Goal: Task Accomplishment & Management: Use online tool/utility

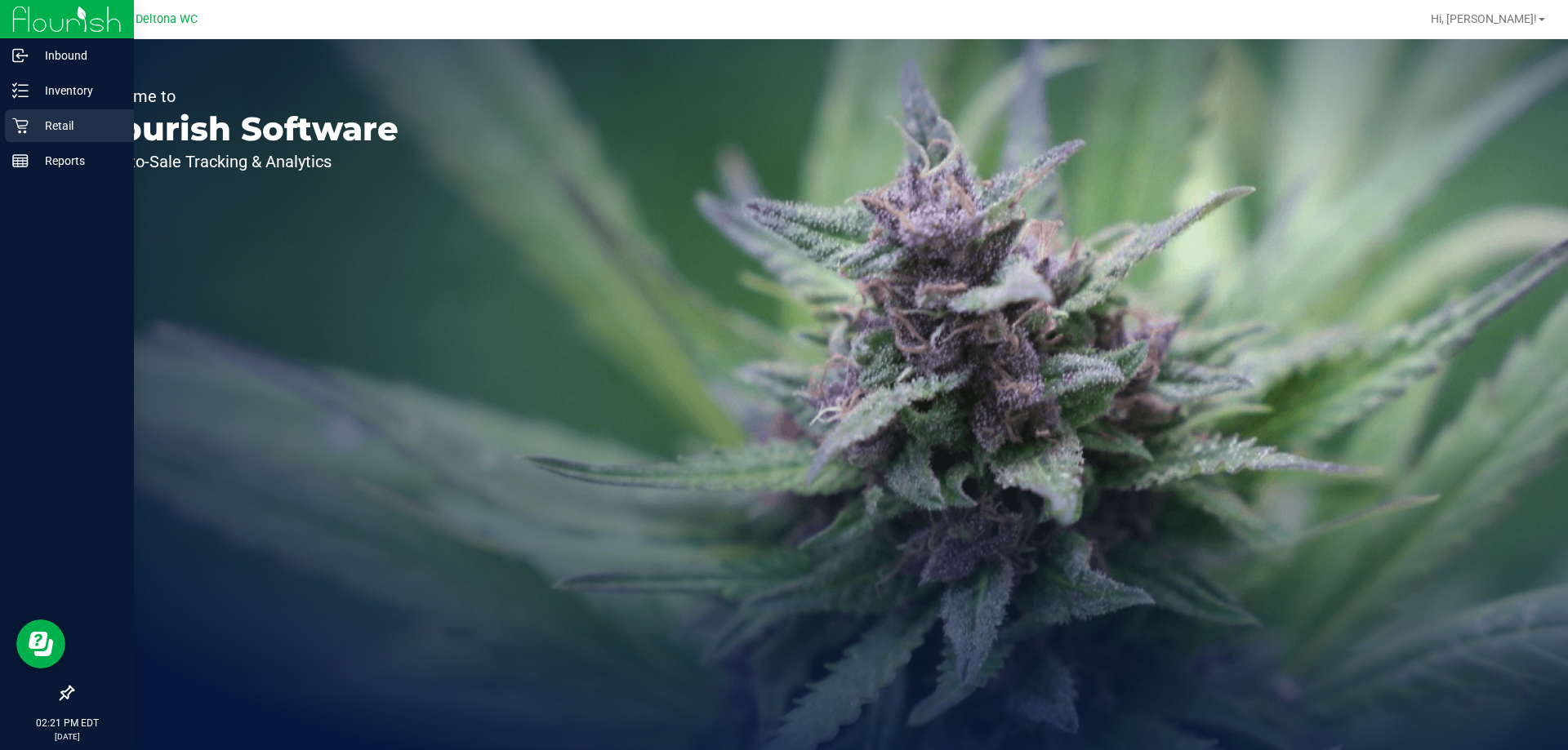
click at [8, 121] on div "Retail" at bounding box center [69, 125] width 129 height 32
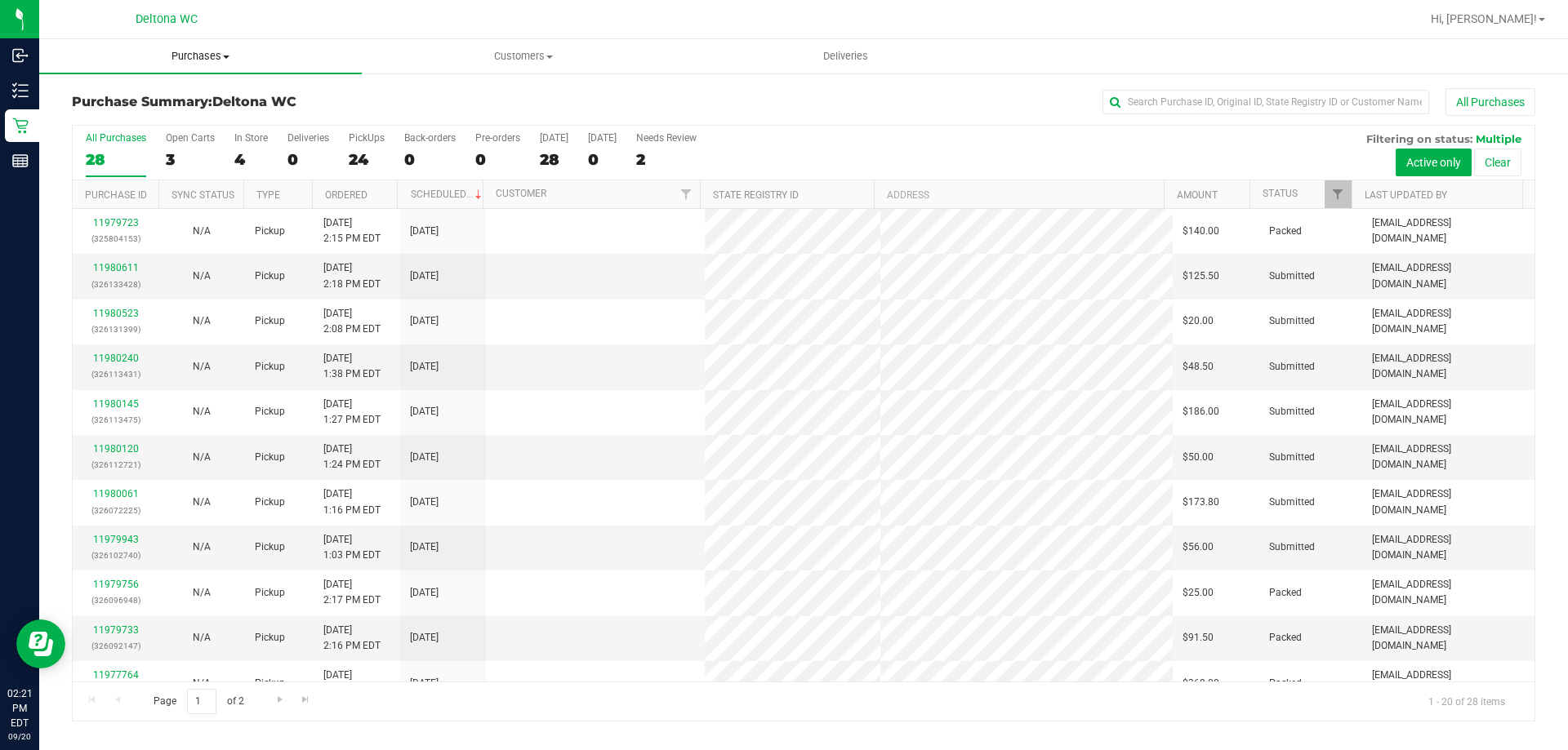
click at [176, 65] on uib-tab-heading "Purchases Summary of purchases Fulfillment All purchases" at bounding box center [200, 56] width 322 height 34
click at [166, 115] on li "Fulfillment" at bounding box center [200, 118] width 322 height 19
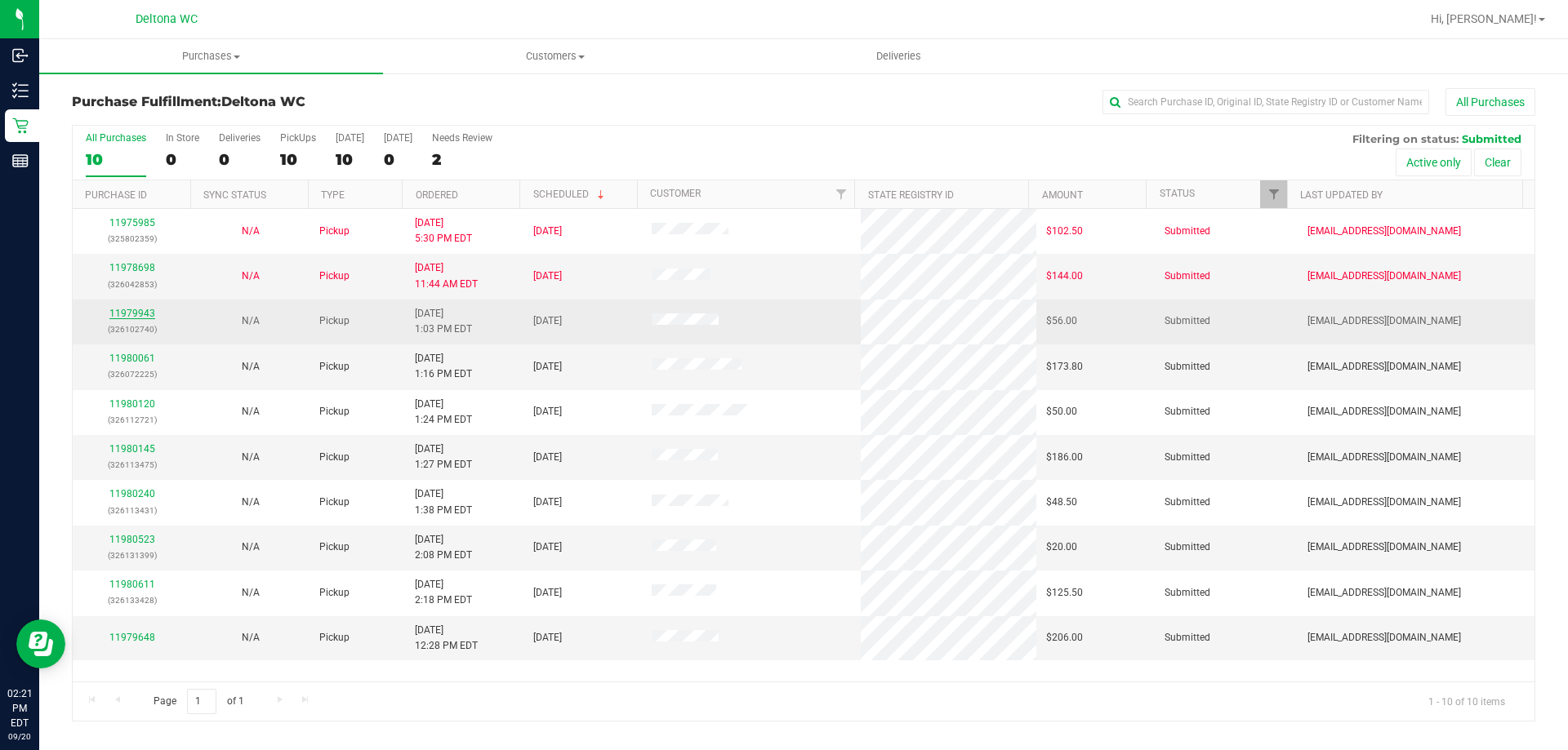
click at [134, 314] on link "11979943" at bounding box center [132, 313] width 46 height 11
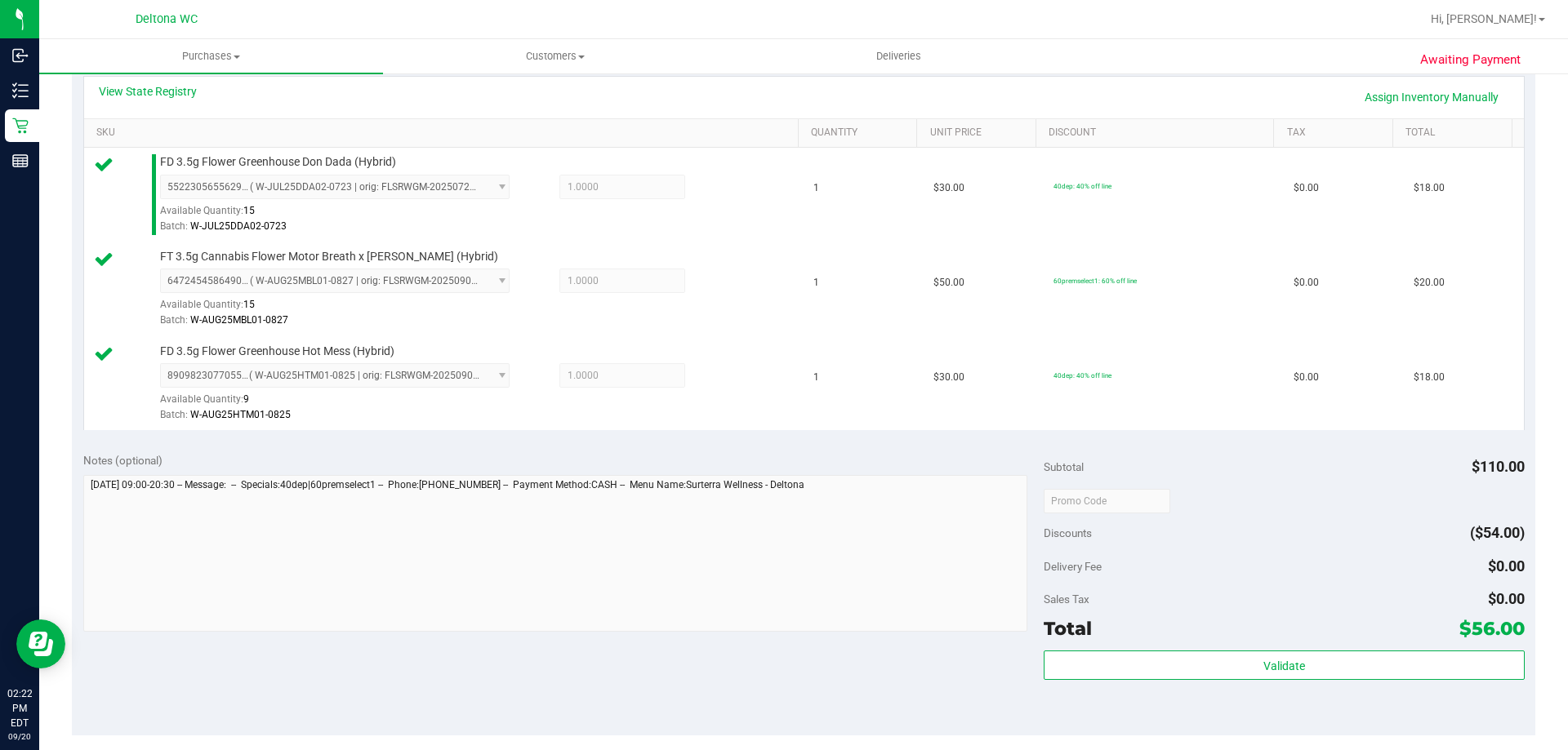
scroll to position [490, 0]
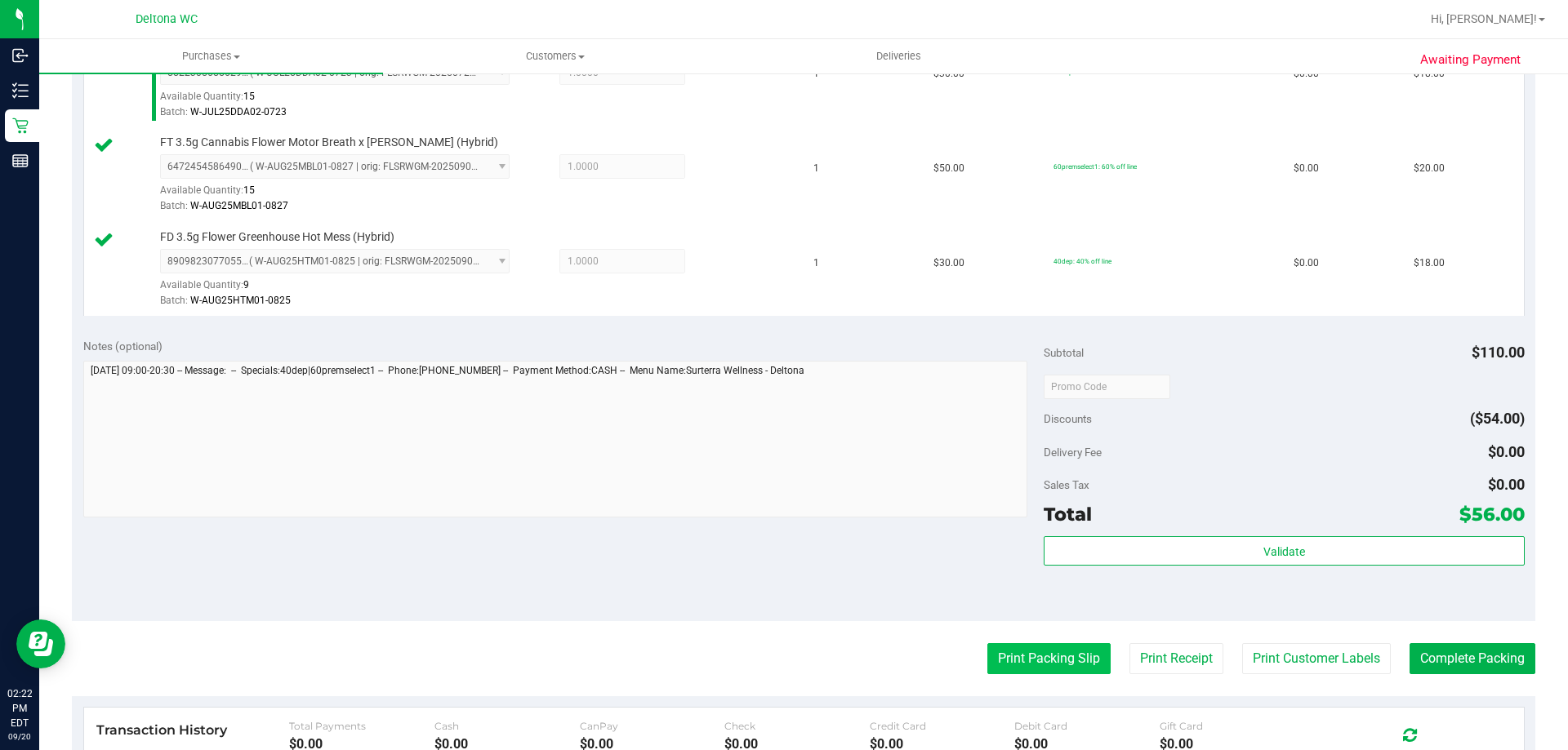
click at [1043, 648] on button "Print Packing Slip" at bounding box center [1049, 658] width 123 height 31
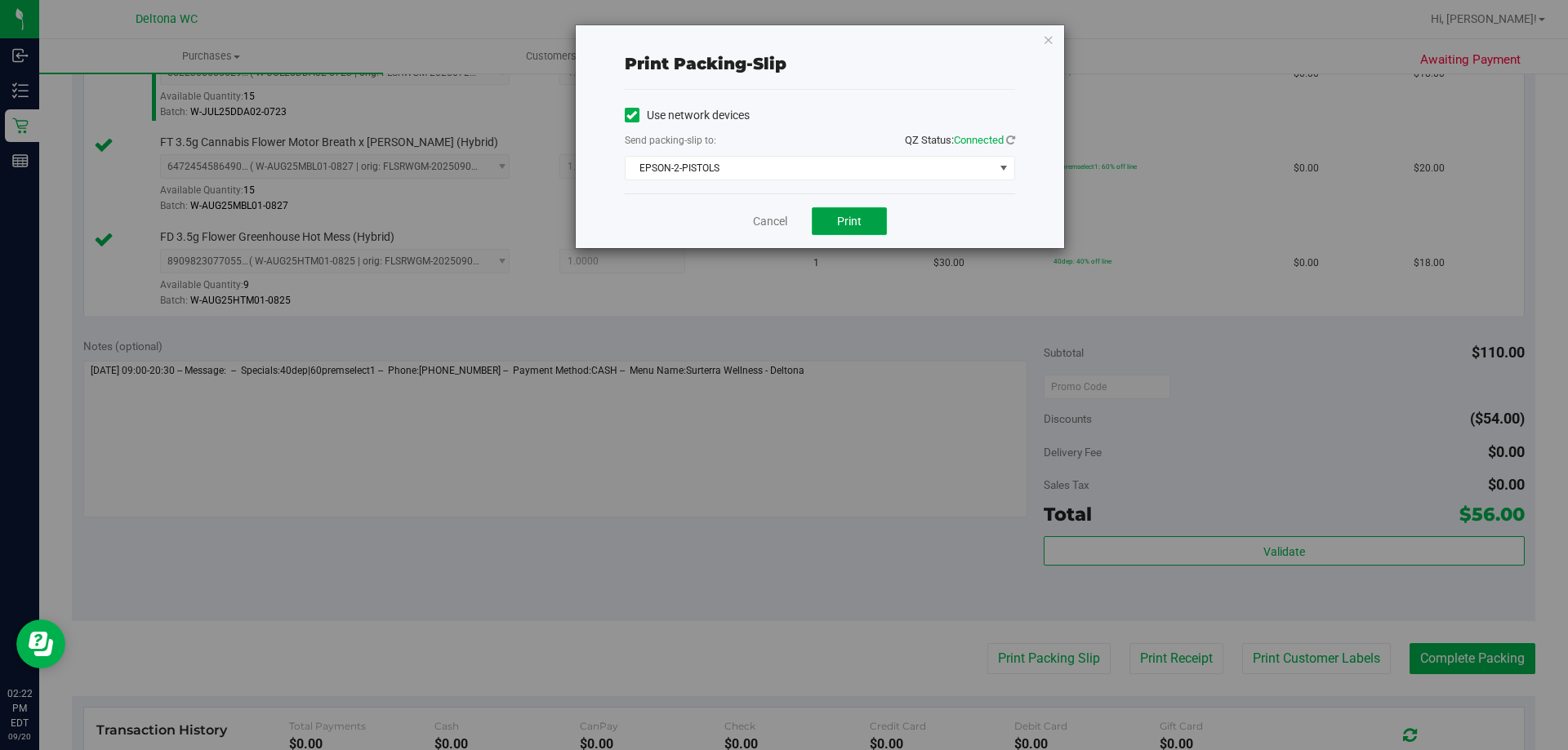
click at [853, 218] on span "Print" at bounding box center [849, 221] width 25 height 13
click at [820, 160] on span "EPSON-2-PISTOLS" at bounding box center [809, 168] width 369 height 23
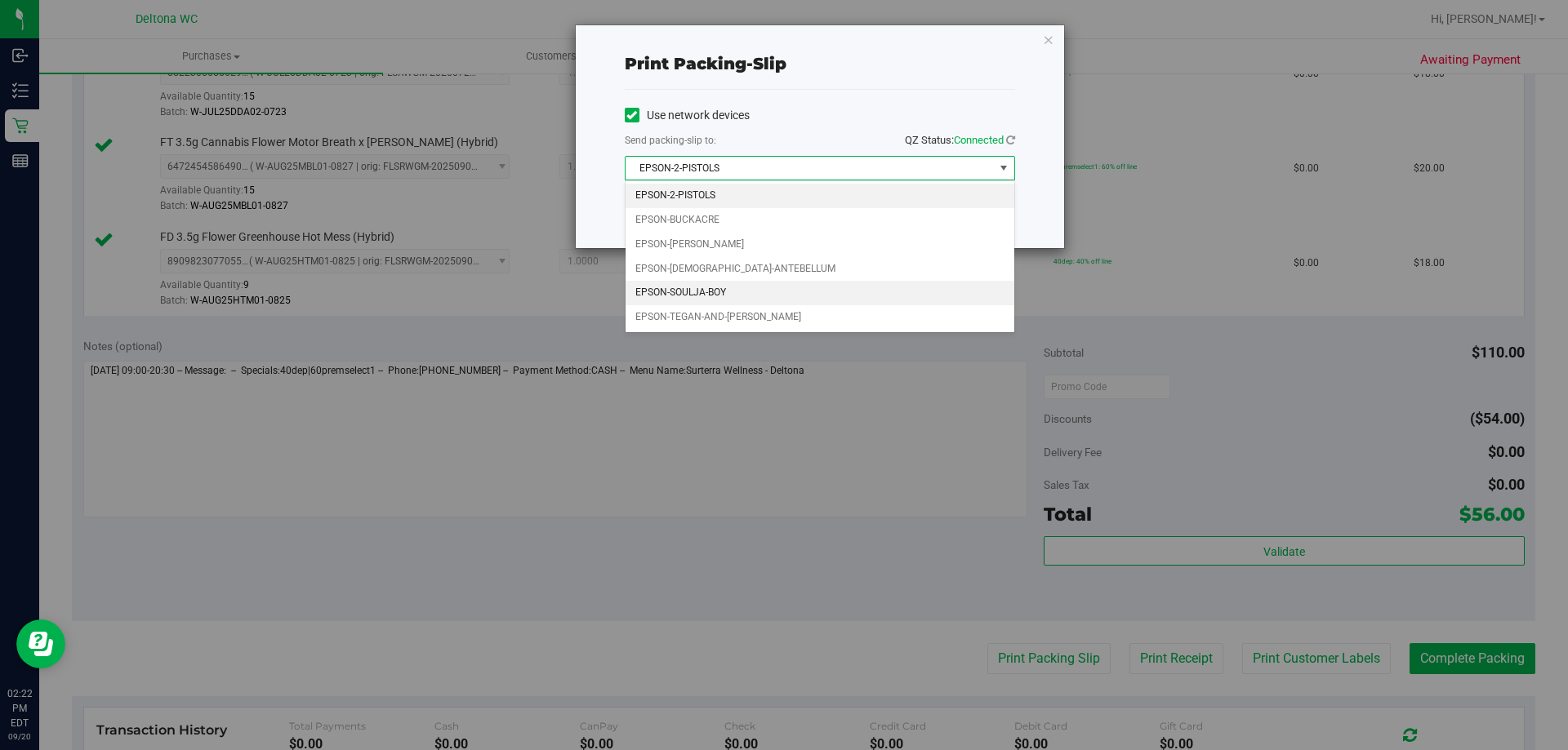
click at [800, 289] on li "EPSON-SOULJA-BOY" at bounding box center [819, 293] width 389 height 25
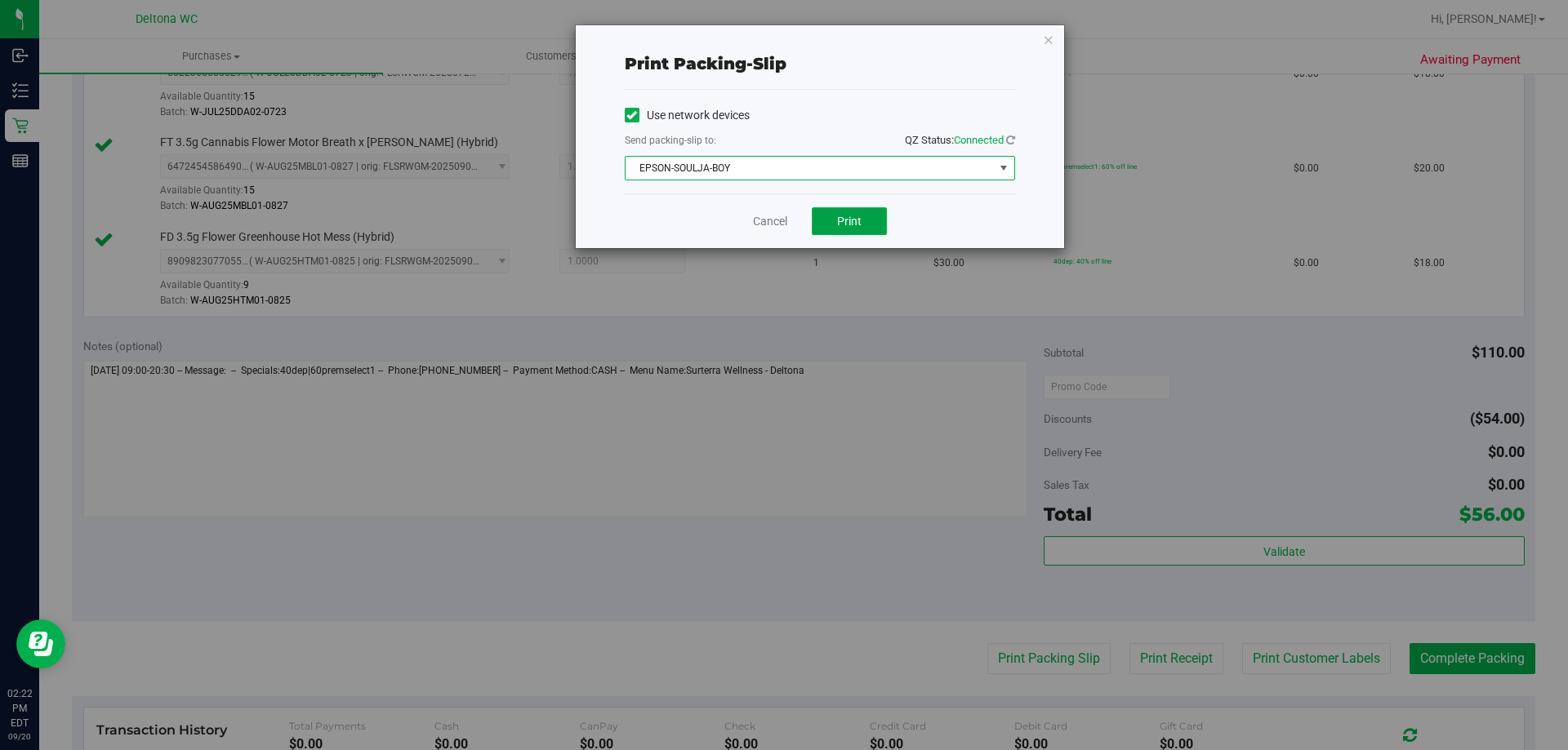
click at [837, 223] on span "Print" at bounding box center [849, 221] width 25 height 13
click at [771, 218] on link "Cancel" at bounding box center [770, 221] width 34 height 18
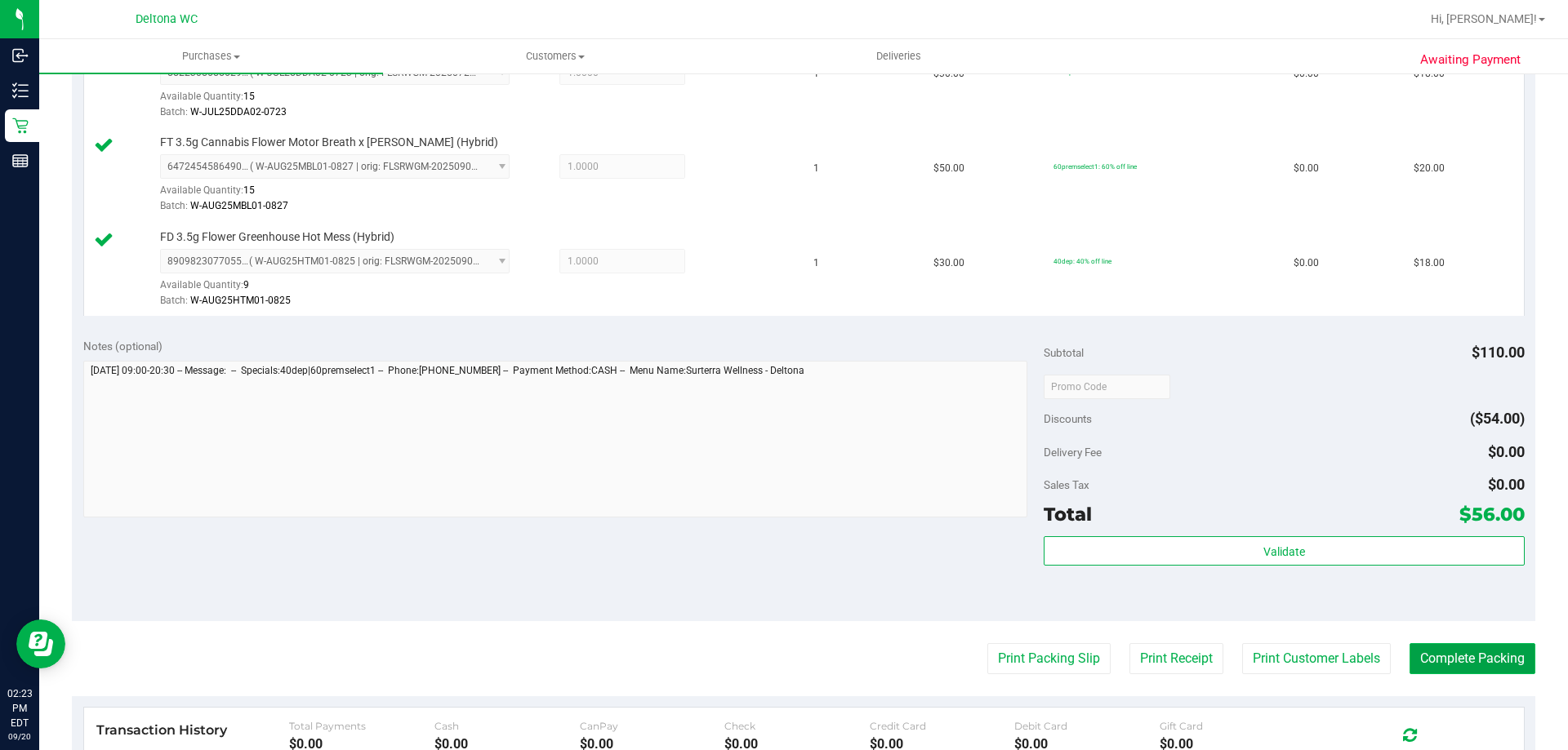
click at [1498, 655] on button "Complete Packing" at bounding box center [1473, 658] width 126 height 31
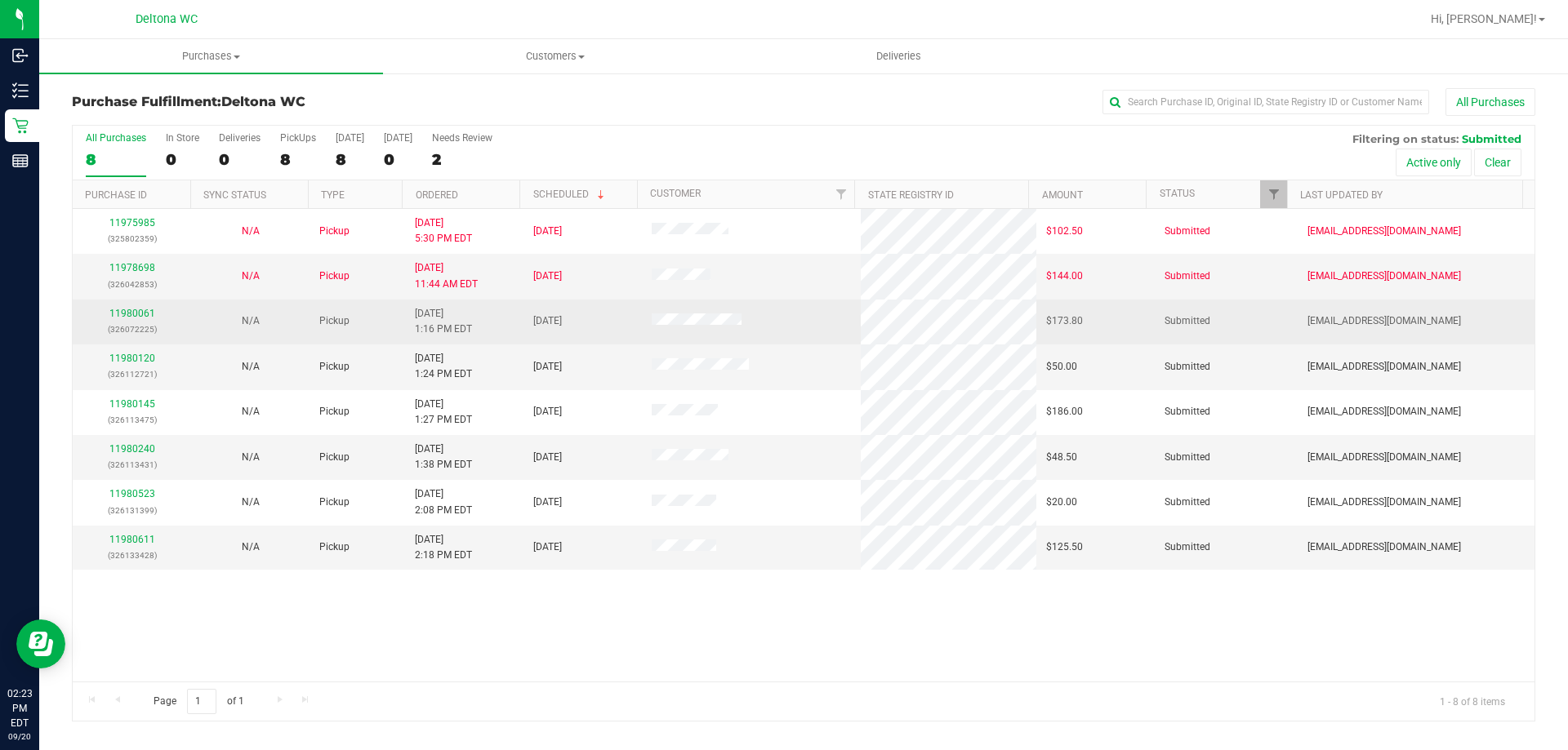
click at [150, 325] on p "(326072225)" at bounding box center [131, 329] width 99 height 16
click at [146, 320] on div "11980061 (326072225)" at bounding box center [131, 321] width 99 height 31
click at [144, 309] on link "11980061" at bounding box center [132, 313] width 46 height 11
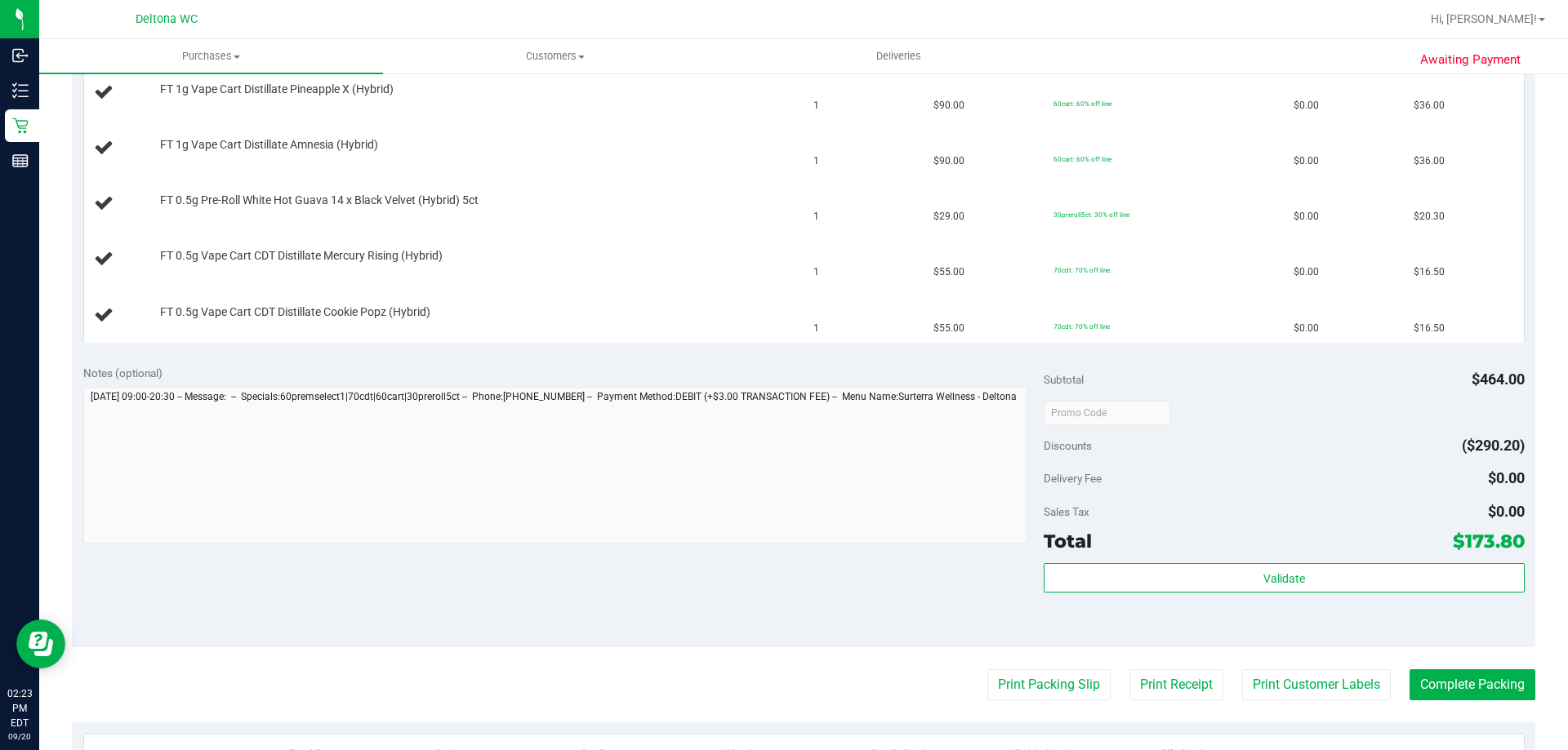
scroll to position [571, 0]
click at [988, 669] on button "Print Packing Slip" at bounding box center [1049, 683] width 123 height 31
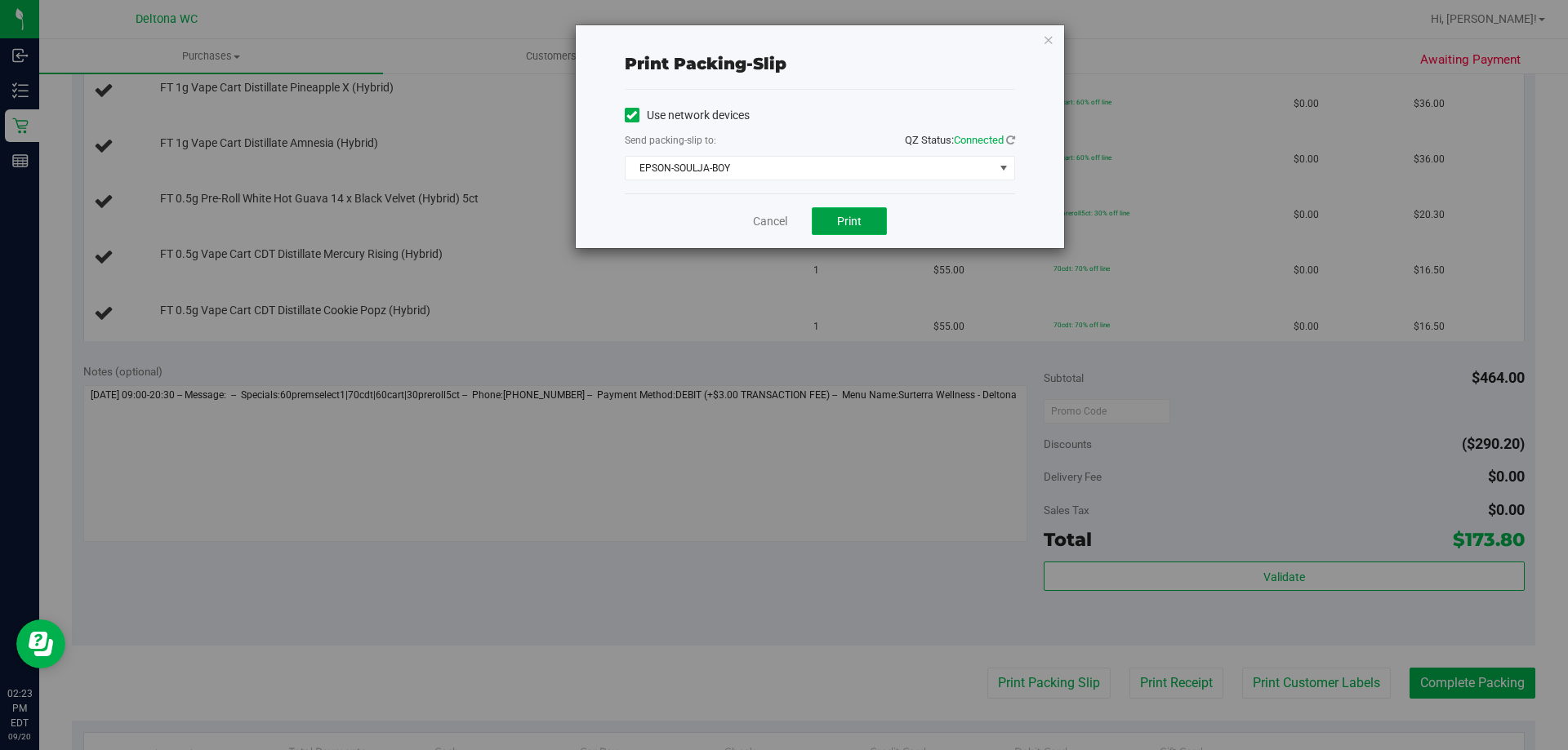
click at [862, 212] on button "Print" at bounding box center [849, 221] width 75 height 28
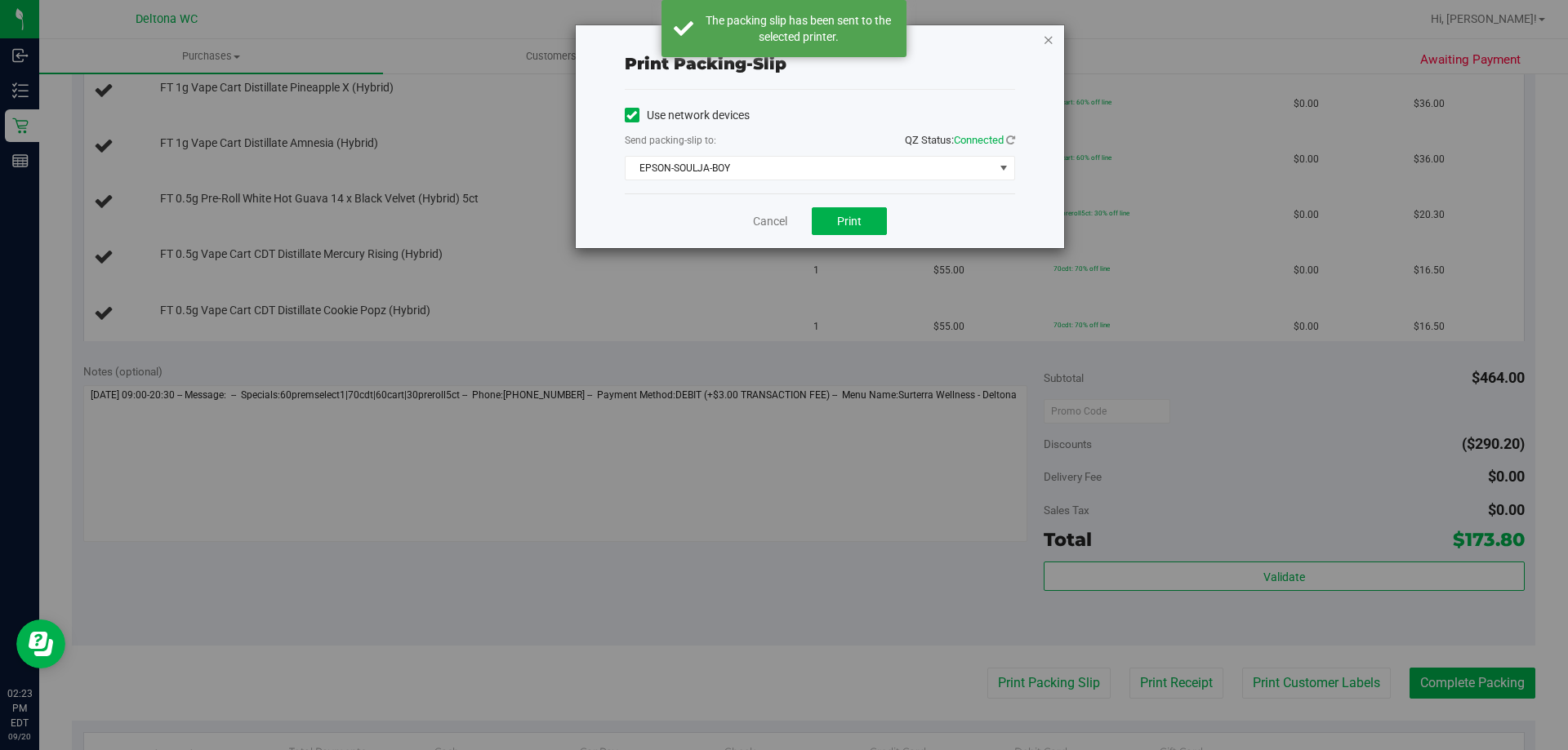
click at [1044, 46] on icon "button" at bounding box center [1048, 39] width 11 height 19
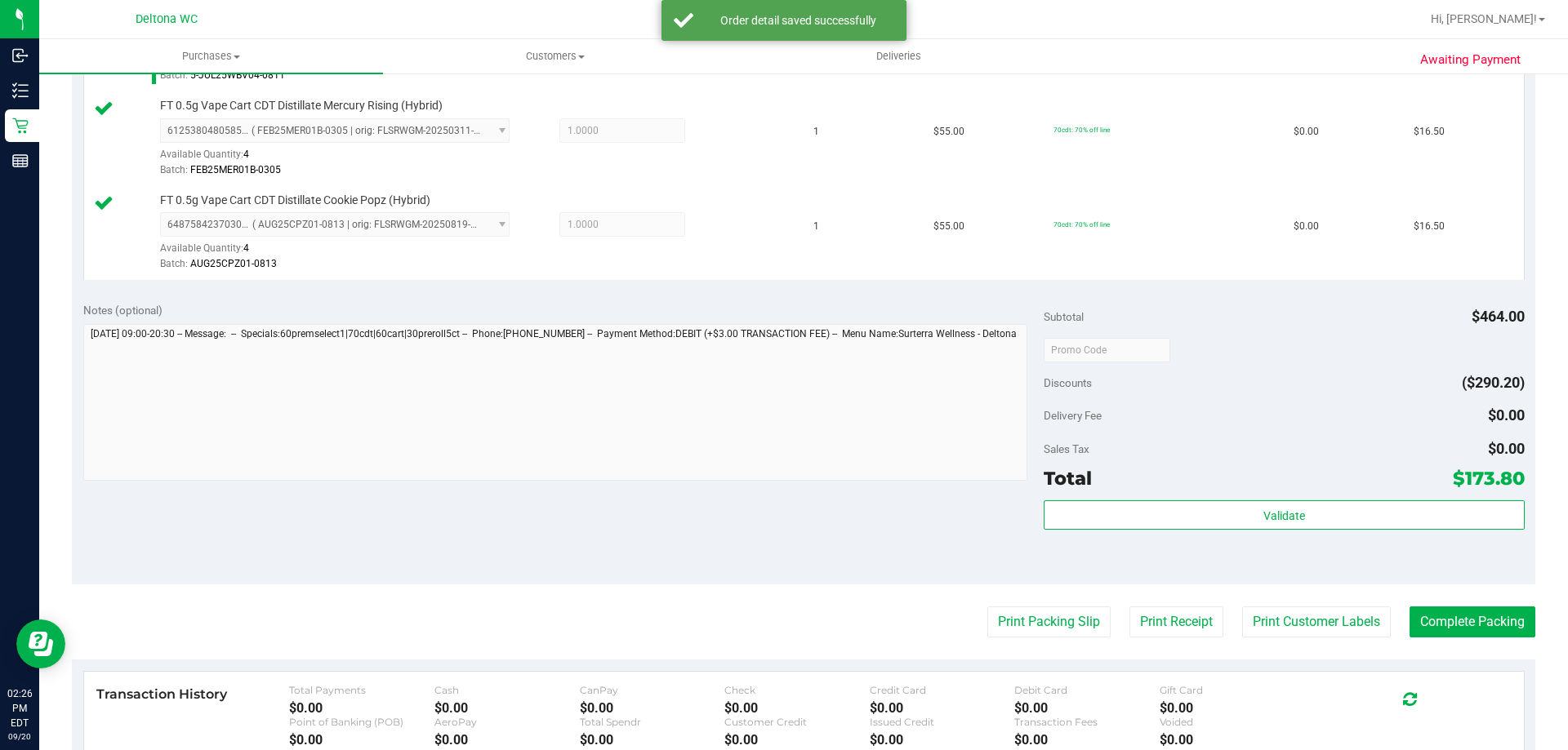
scroll to position [1061, 0]
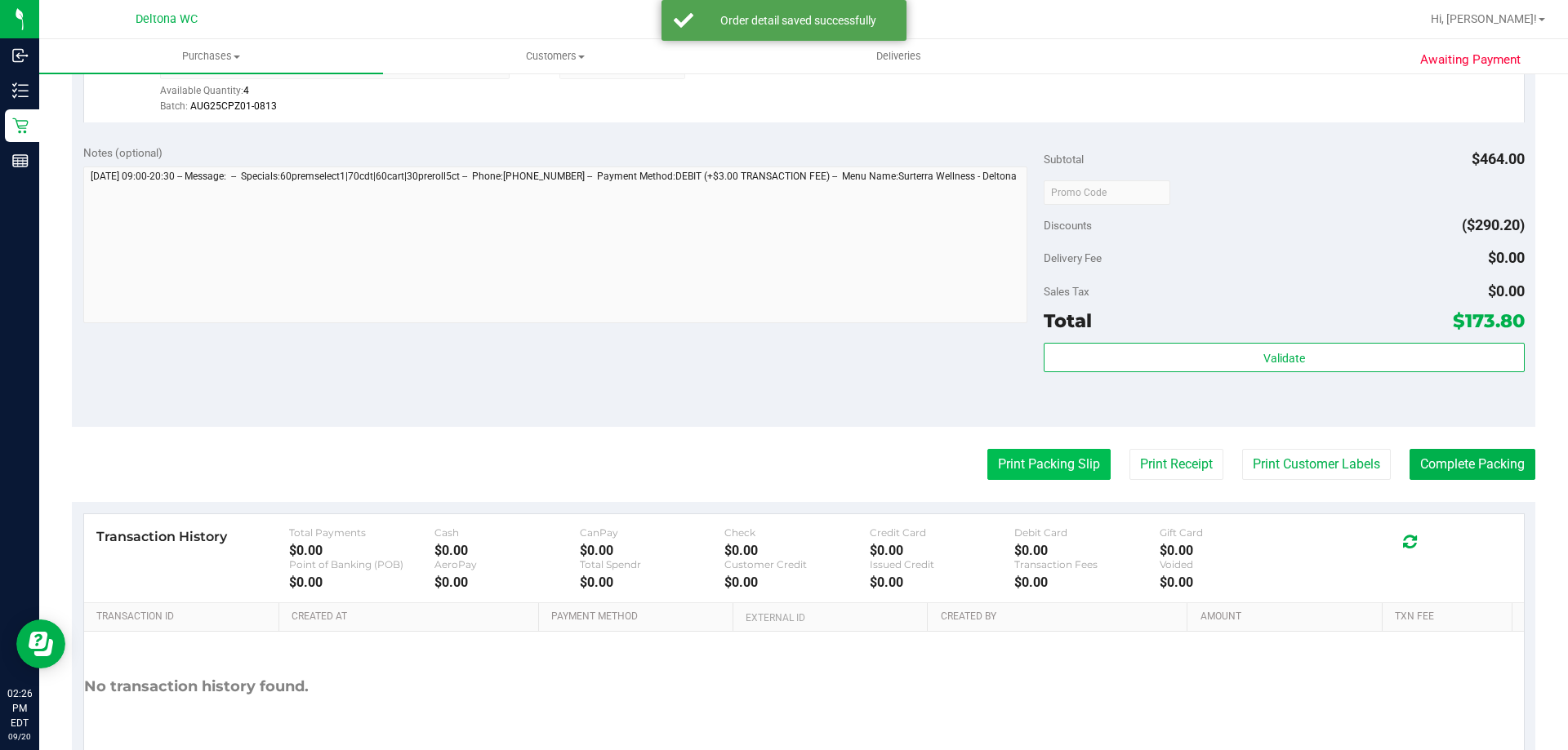
click at [1046, 472] on button "Print Packing Slip" at bounding box center [1049, 464] width 123 height 31
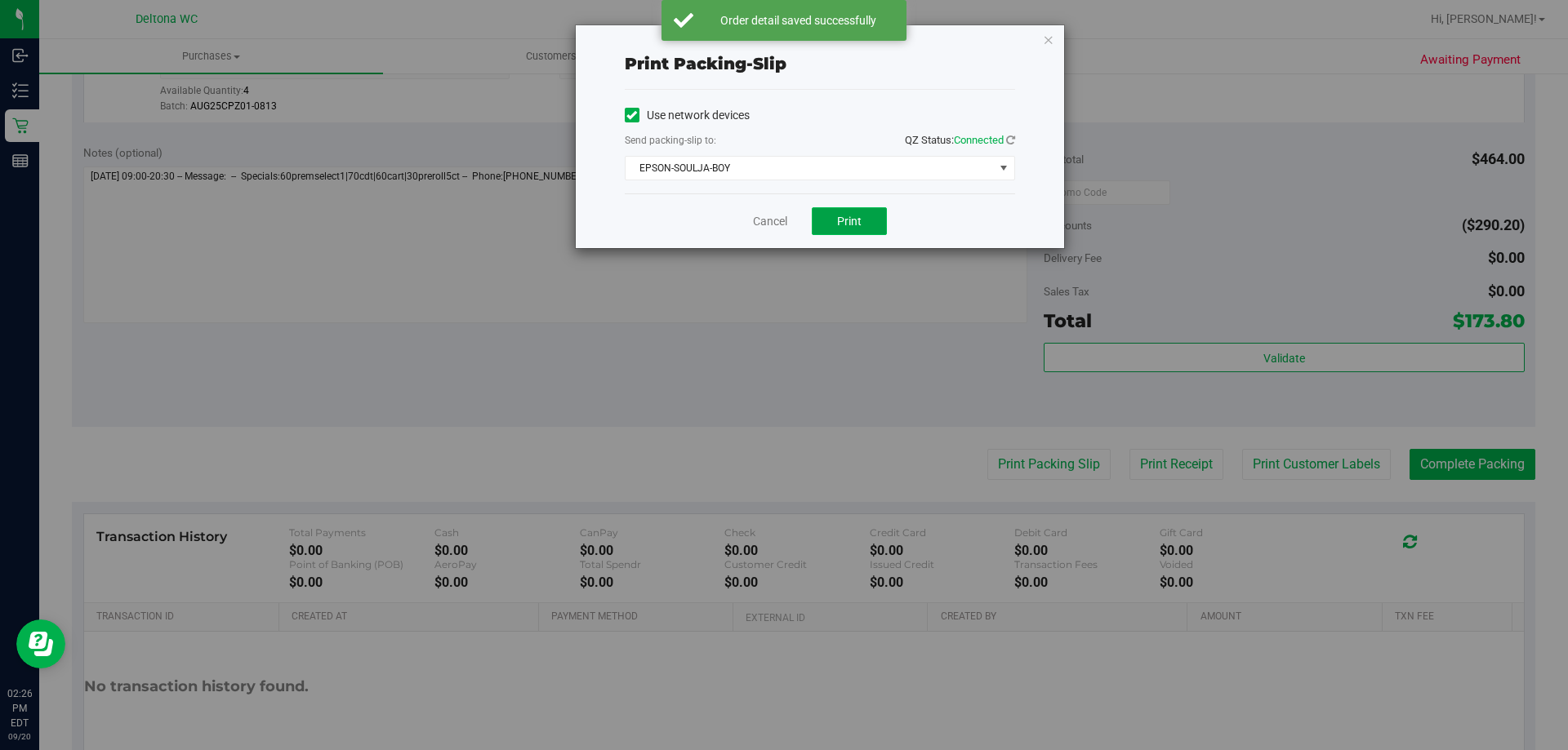
click at [867, 218] on button "Print" at bounding box center [849, 221] width 75 height 28
click at [769, 217] on link "Cancel" at bounding box center [770, 221] width 34 height 18
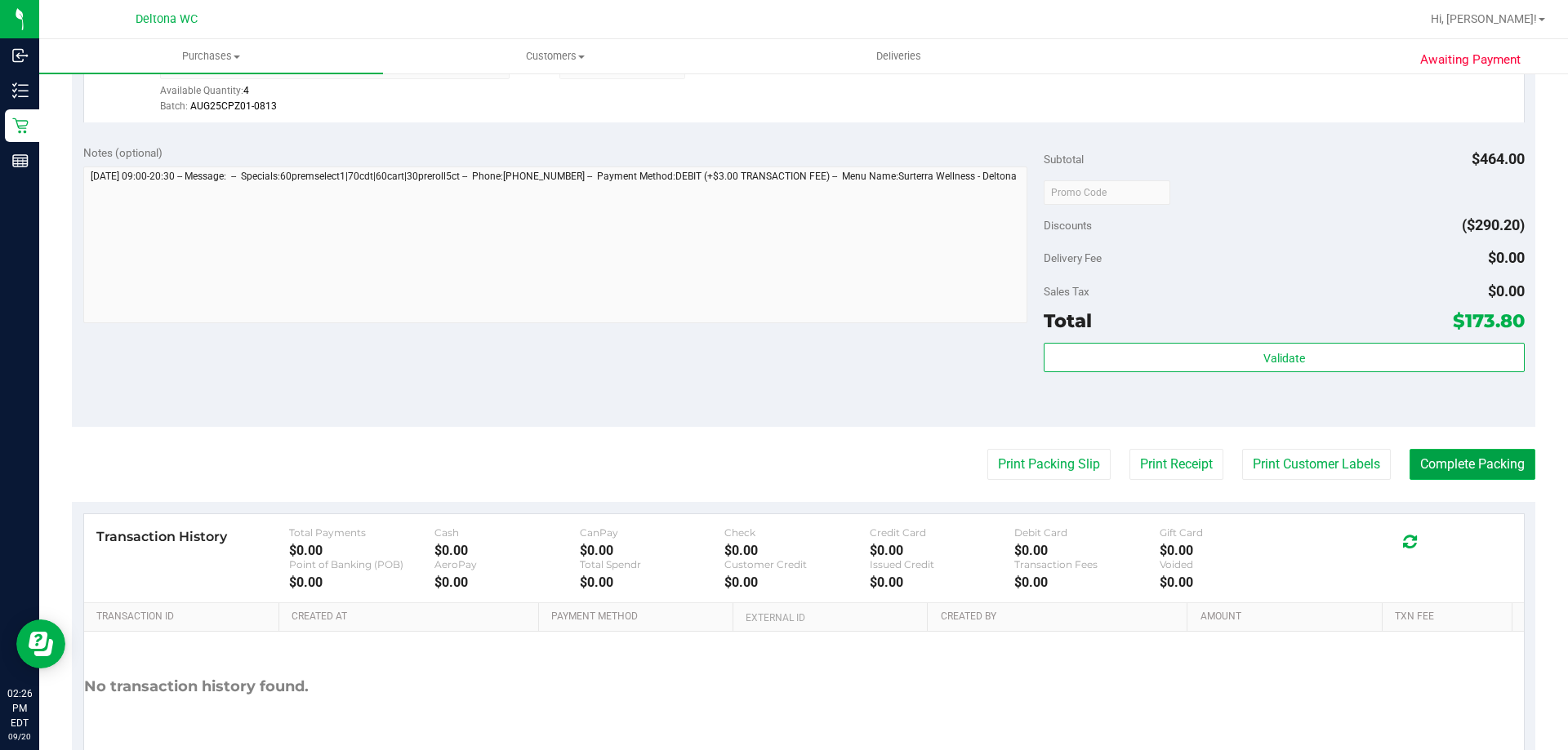
click at [1455, 467] on button "Complete Packing" at bounding box center [1473, 464] width 126 height 31
